Goal: Information Seeking & Learning: Check status

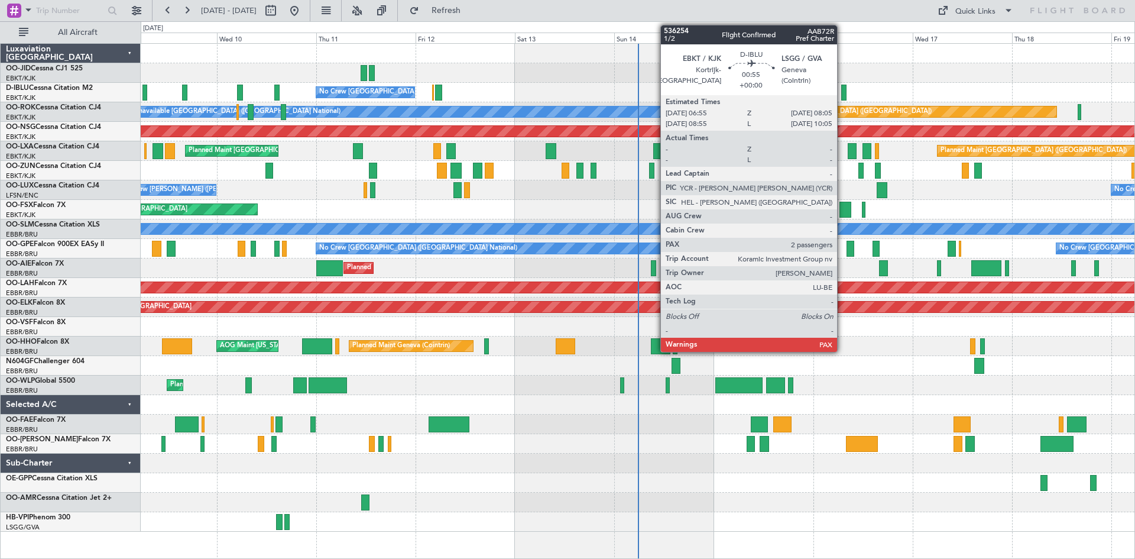
click at [843, 90] on div at bounding box center [843, 93] width 5 height 16
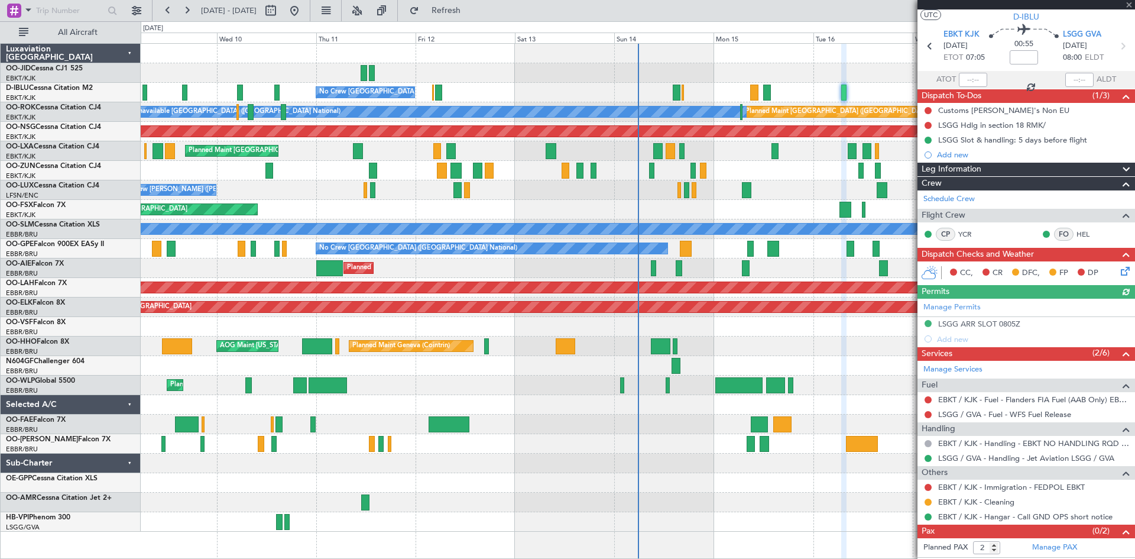
scroll to position [40, 0]
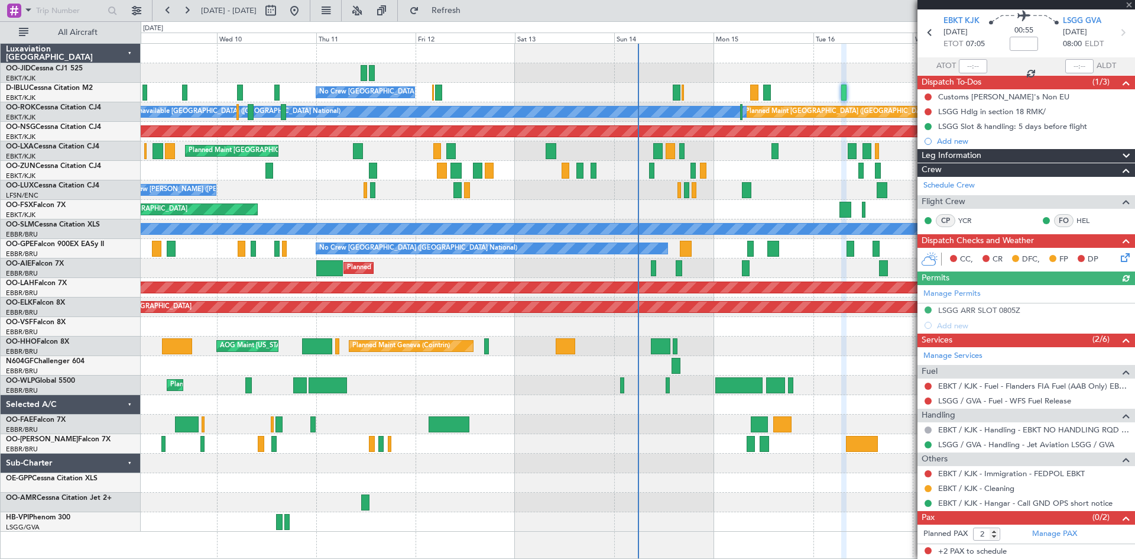
click at [1129, 4] on div at bounding box center [1027, 4] width 218 height 9
click at [1128, 4] on span at bounding box center [1129, 5] width 12 height 11
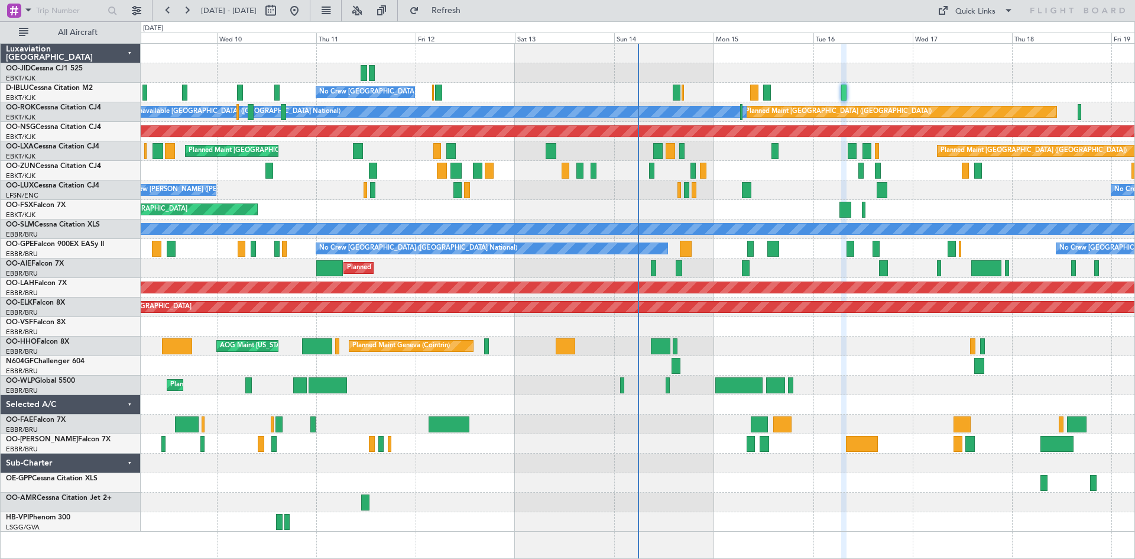
type input "0"
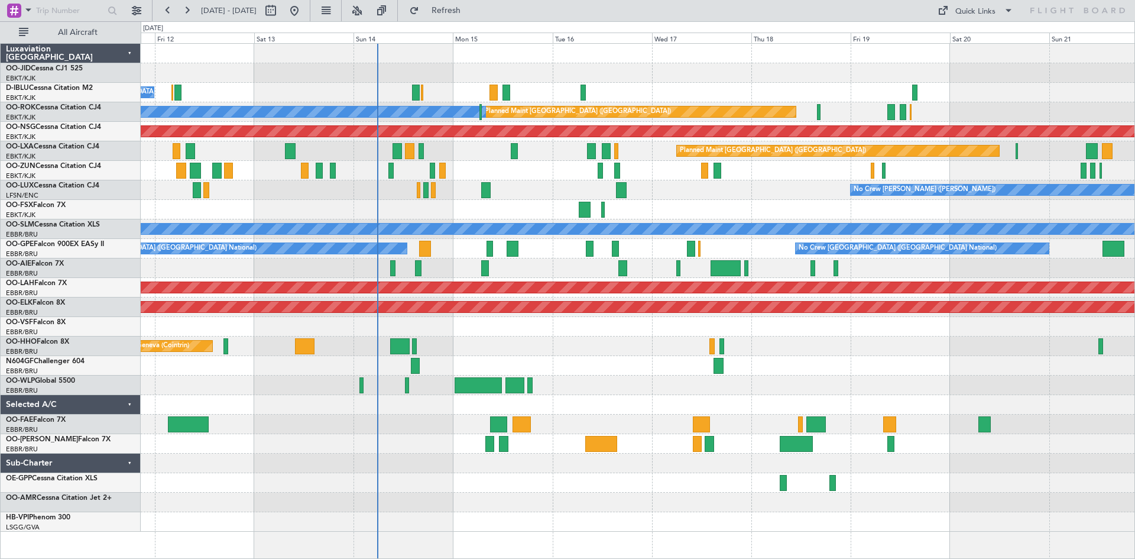
click at [764, 86] on div "No Crew [GEOGRAPHIC_DATA] ([GEOGRAPHIC_DATA] National) Planned Maint [GEOGRAPHI…" at bounding box center [638, 288] width 994 height 488
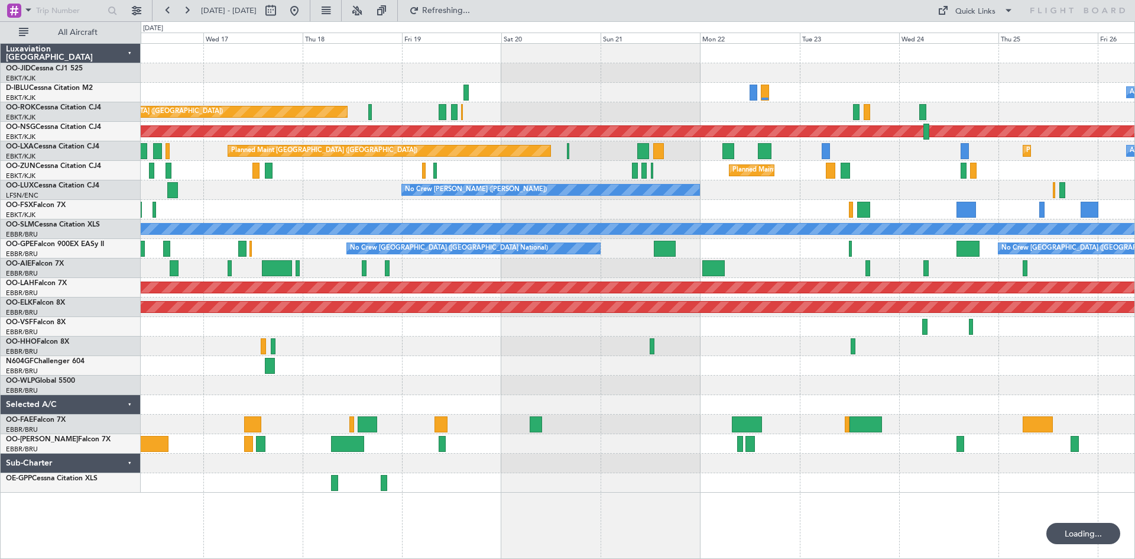
click at [536, 101] on div "A/C Unavailable [GEOGRAPHIC_DATA] ([GEOGRAPHIC_DATA] National)" at bounding box center [638, 93] width 994 height 20
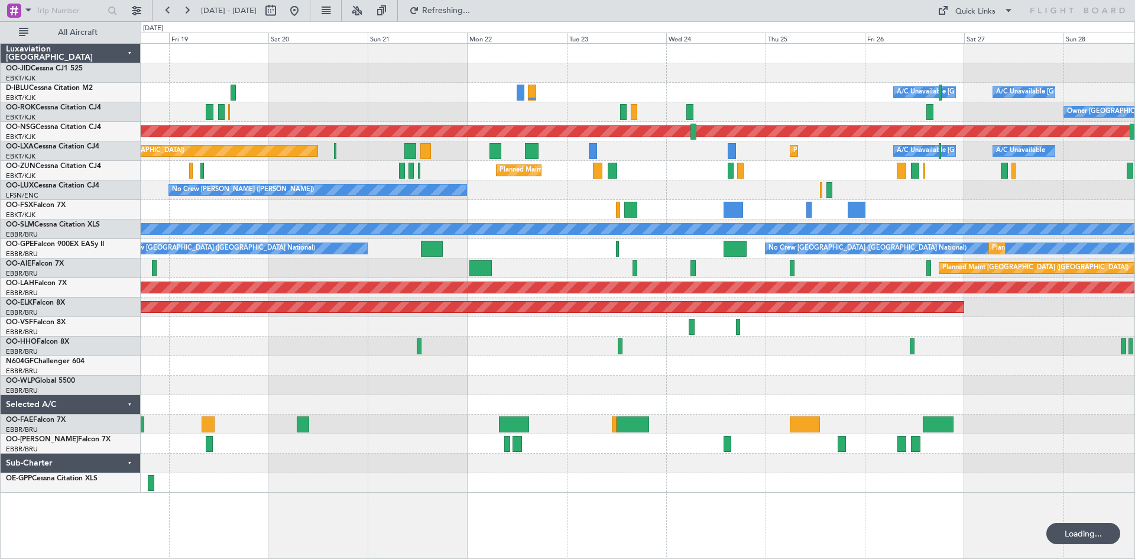
click at [597, 77] on div "Planned Maint Kortrijk-[GEOGRAPHIC_DATA]" at bounding box center [638, 73] width 994 height 20
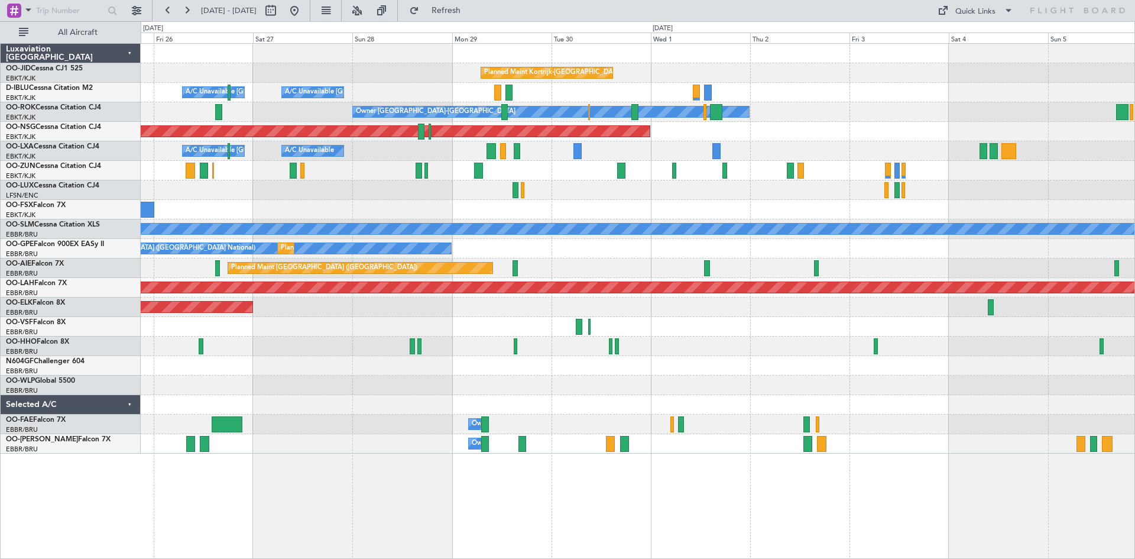
click at [447, 184] on div "Planned Maint Kortrijk-[GEOGRAPHIC_DATA] A/C Unavailable [GEOGRAPHIC_DATA] ([GE…" at bounding box center [638, 249] width 994 height 410
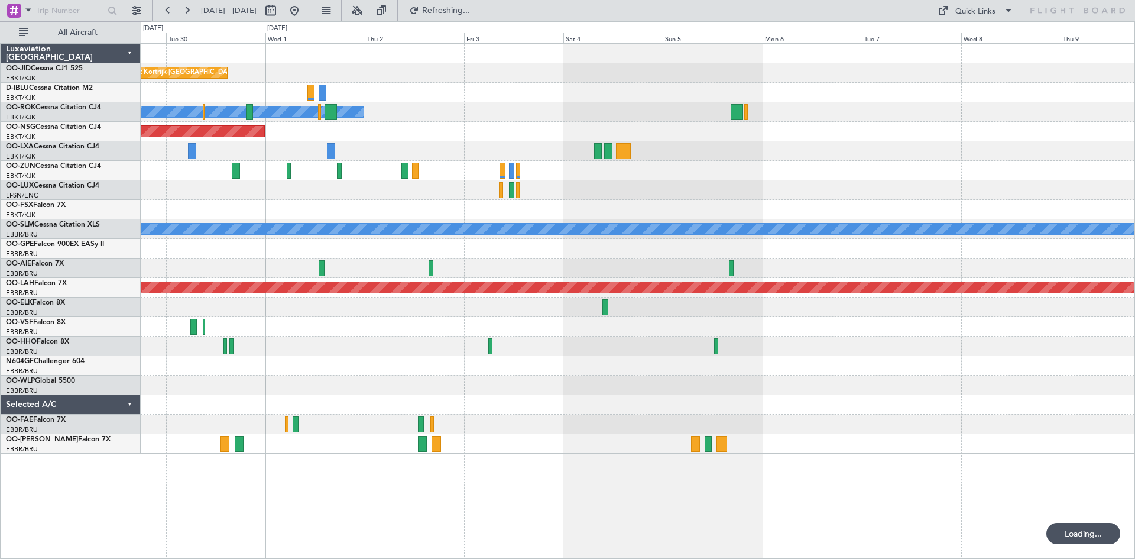
click at [388, 183] on div "Planned Maint Kortrijk-[GEOGRAPHIC_DATA] A/C Unavailable [GEOGRAPHIC_DATA]-[GEO…" at bounding box center [638, 249] width 994 height 410
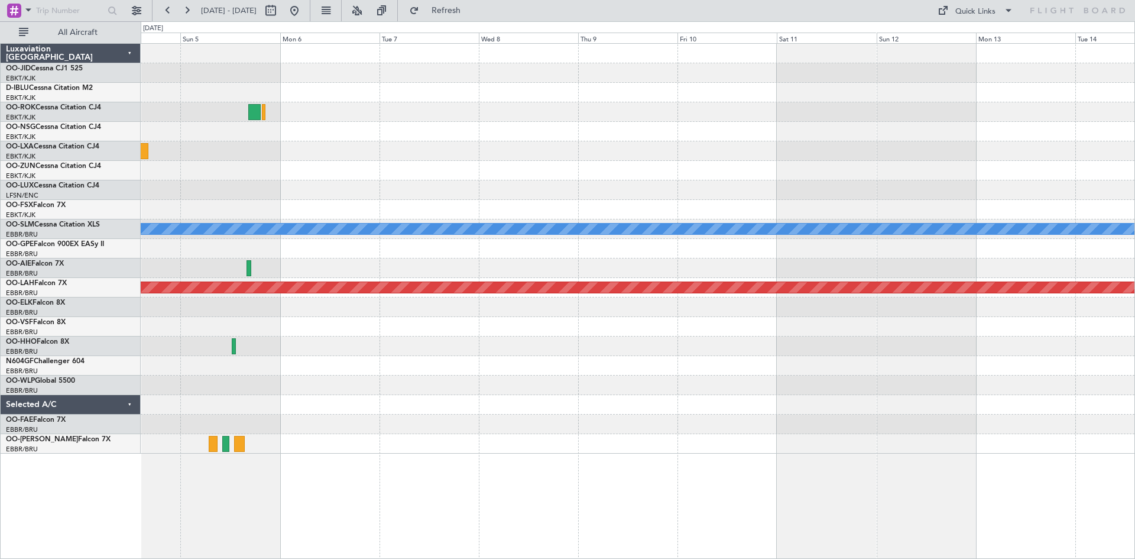
click at [405, 177] on div at bounding box center [638, 171] width 994 height 20
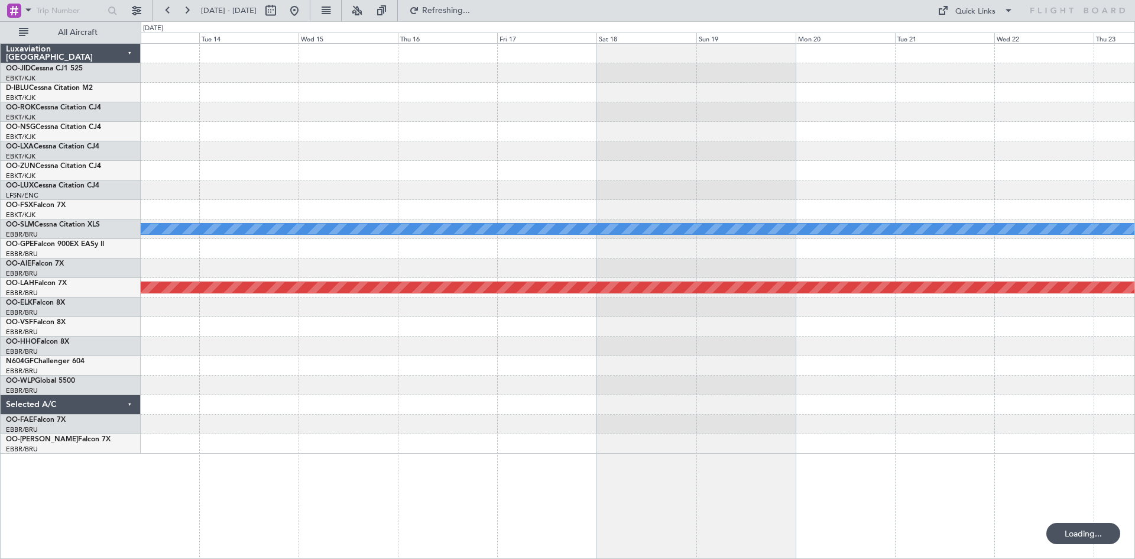
click at [564, 172] on div at bounding box center [638, 171] width 994 height 20
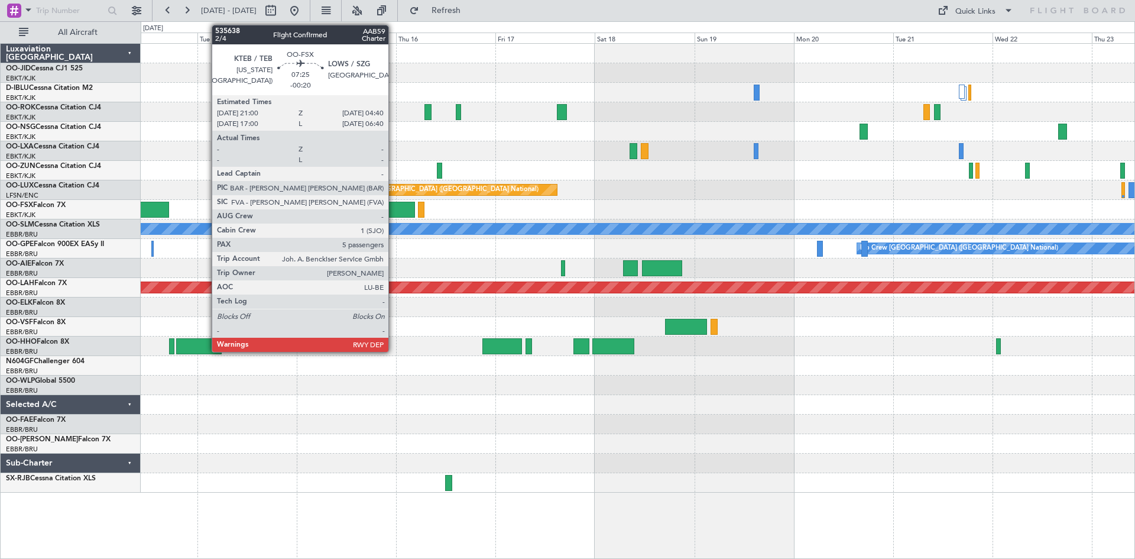
click at [394, 208] on div at bounding box center [399, 210] width 32 height 16
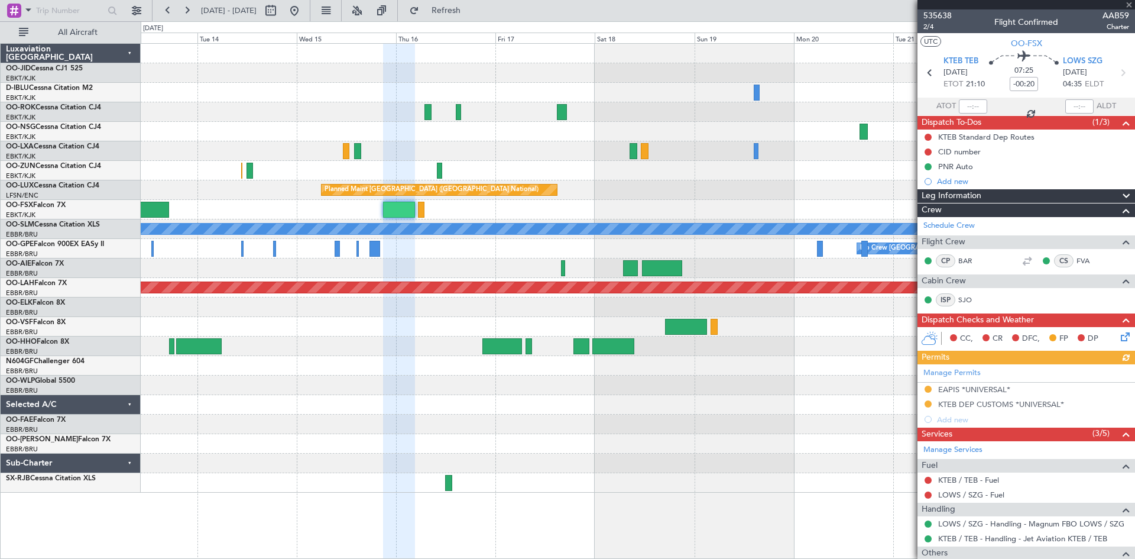
scroll to position [182, 0]
